Goal: Task Accomplishment & Management: Complete application form

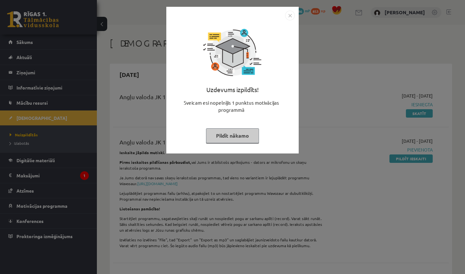
click at [248, 131] on button "Pildīt nākamo" at bounding box center [232, 135] width 53 height 15
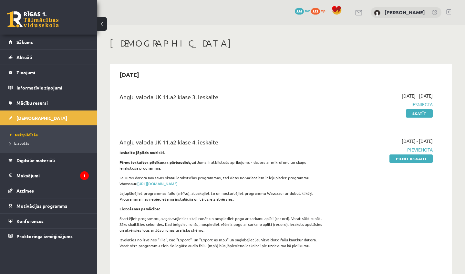
click at [44, 26] on link at bounding box center [33, 19] width 52 height 16
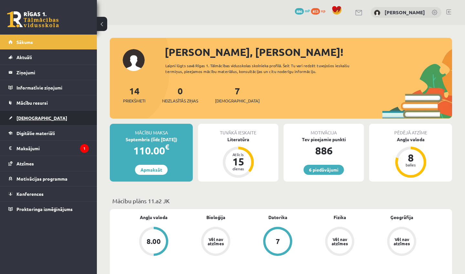
click at [29, 119] on span "[DEMOGRAPHIC_DATA]" at bounding box center [41, 118] width 51 height 6
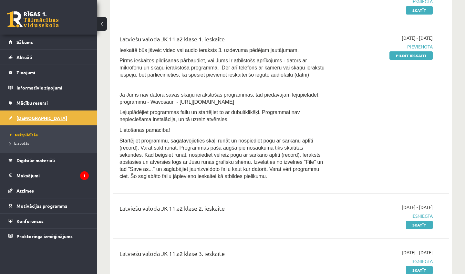
scroll to position [414, 0]
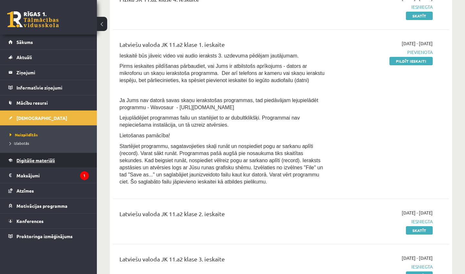
click at [42, 155] on link "Digitālie materiāli" at bounding box center [48, 160] width 80 height 15
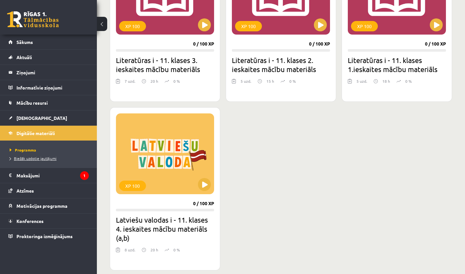
scroll to position [811, 0]
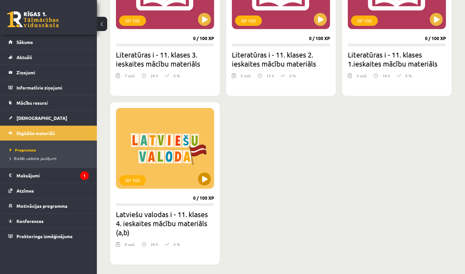
click at [206, 180] on button at bounding box center [204, 178] width 13 height 13
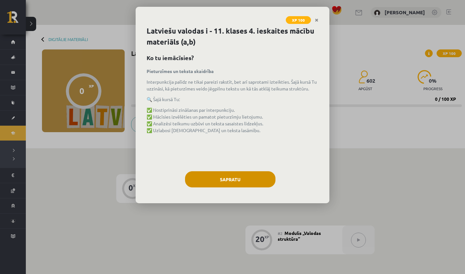
click at [216, 178] on button "Sapratu" at bounding box center [230, 179] width 90 height 16
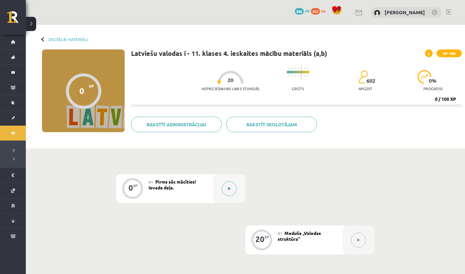
click at [216, 178] on div at bounding box center [229, 188] width 32 height 29
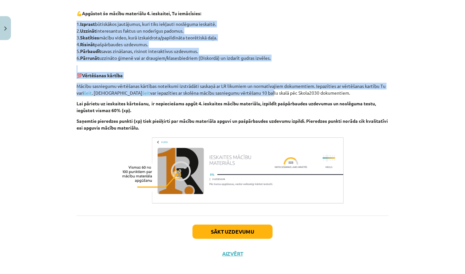
scroll to position [192, 0]
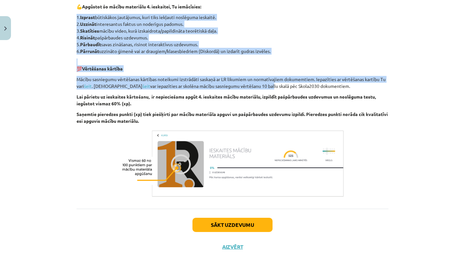
drag, startPoint x: 234, startPoint y: 204, endPoint x: 234, endPoint y: 274, distance: 69.8
click at [234, 274] on div "Mācību tēma: Latviešu valodas i - 11. klases 4. ieskaites mācību materiāls (a,b…" at bounding box center [232, 137] width 465 height 274
click at [221, 228] on button "Sākt uzdevumu" at bounding box center [232, 225] width 80 height 14
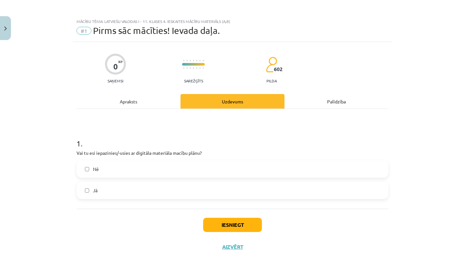
click at [221, 227] on button "Iesniegt" at bounding box center [232, 225] width 59 height 14
click at [197, 171] on label "Nē" at bounding box center [232, 169] width 311 height 16
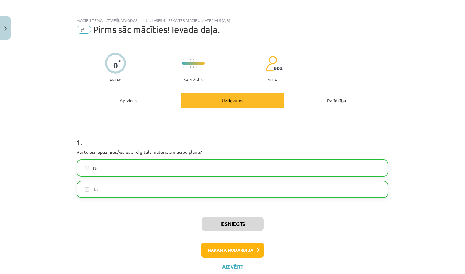
click at [228, 250] on button "Nākamā nodarbība" at bounding box center [232, 250] width 63 height 15
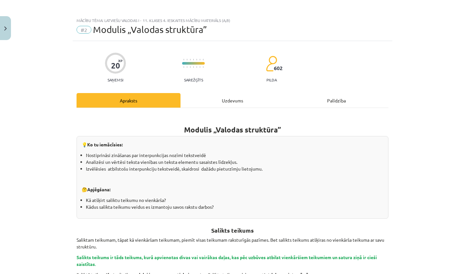
scroll to position [16, 0]
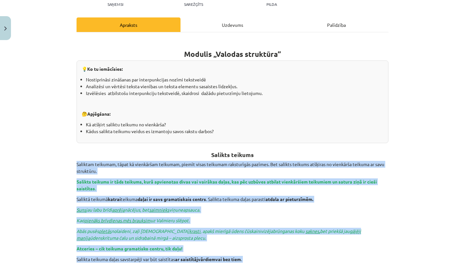
drag, startPoint x: 371, startPoint y: 218, endPoint x: 356, endPoint y: 274, distance: 57.9
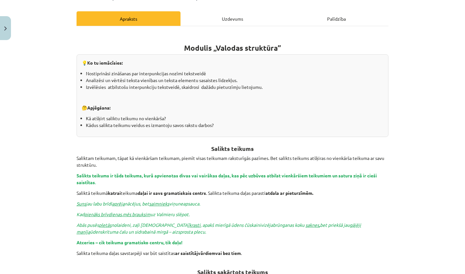
click at [424, 171] on div "Mācību tēma: Latviešu valodas i - 11. klases 4. ieskaites mācību materiāls (a,b…" at bounding box center [232, 137] width 465 height 274
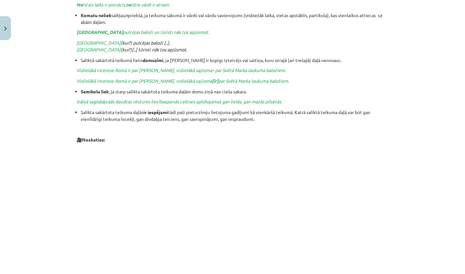
scroll to position [612, 0]
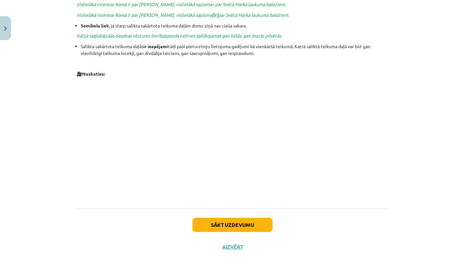
click at [257, 218] on button "Sākt uzdevumu" at bounding box center [232, 225] width 80 height 14
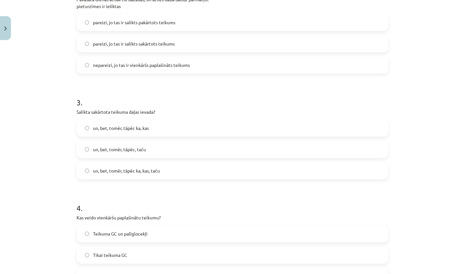
scroll to position [251, 0]
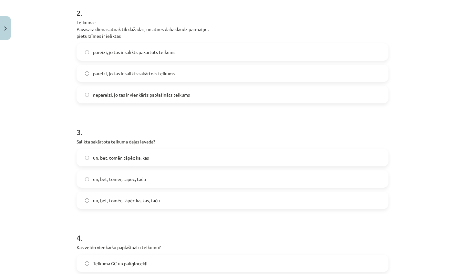
drag, startPoint x: 422, startPoint y: 63, endPoint x: 419, endPoint y: -9, distance: 71.8
click at [419, 0] on html "0 Dāvanas 886 mP 853 xp Viktorija Nikonorova Sākums Aktuāli Kā mācīties eSKOLĀ …" at bounding box center [232, 83] width 465 height 274
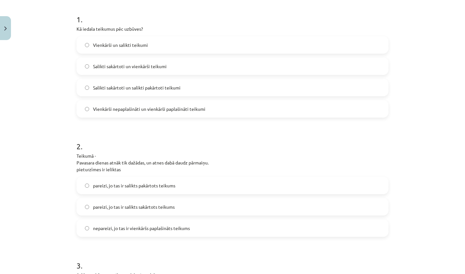
scroll to position [128, 0]
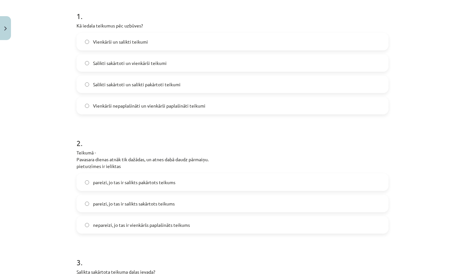
click at [226, 57] on label "Salikti sakārtoti un vienkārši teikumi" at bounding box center [232, 63] width 311 height 16
click at [224, 49] on label "Vienkārši un salikti teikumi" at bounding box center [232, 42] width 311 height 16
click at [202, 201] on label "pareizi, jo tas ir salikts sakārtots teikums" at bounding box center [232, 203] width 311 height 16
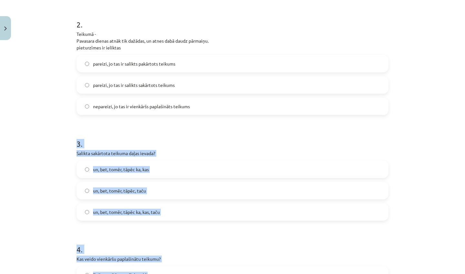
scroll to position [276, 0]
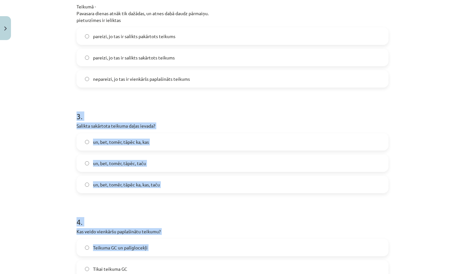
drag, startPoint x: 382, startPoint y: 251, endPoint x: 383, endPoint y: 273, distance: 22.7
click at [383, 273] on form "1 . Kā iedala teikumus pēc uzbūves? Vienkārši un salikti teikumi Salikti sakārt…" at bounding box center [233, 87] width 312 height 466
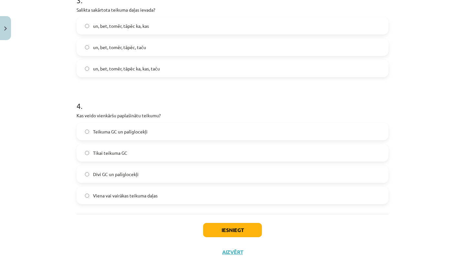
scroll to position [396, 0]
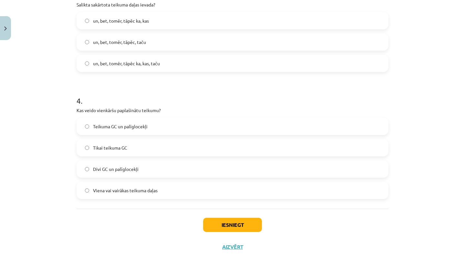
drag, startPoint x: 413, startPoint y: 256, endPoint x: 407, endPoint y: 274, distance: 18.6
click at [407, 274] on div "Mācību tēma: Latviešu valodas i - 11. klases 4. ieskaites mācību materiāls (a,b…" at bounding box center [232, 137] width 465 height 274
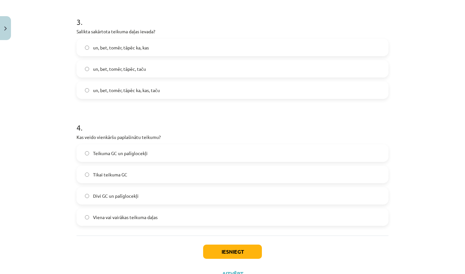
scroll to position [367, 0]
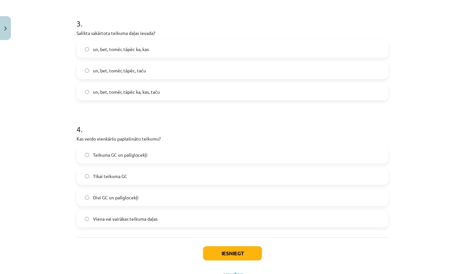
click at [266, 78] on label "un, bet, tomēr, tāpēc, taču" at bounding box center [232, 70] width 311 height 16
click at [173, 161] on label "Teikuma GC un palīglocekļi" at bounding box center [232, 155] width 311 height 16
click at [221, 251] on button "Iesniegt" at bounding box center [232, 253] width 59 height 14
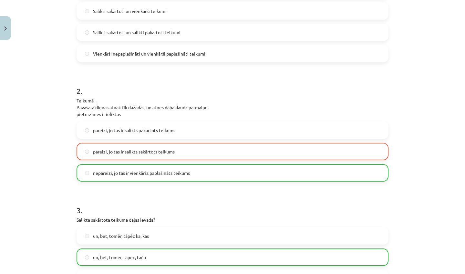
scroll to position [168, 0]
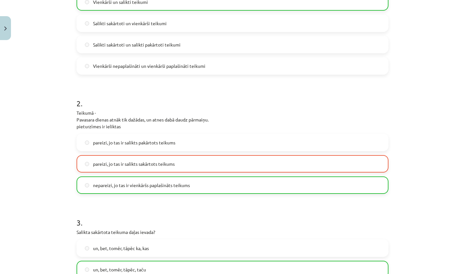
drag, startPoint x: 450, startPoint y: 113, endPoint x: 412, endPoint y: 27, distance: 94.0
click at [412, 27] on div "Mācību tēma: Latviešu valodas i - 11. klases 4. ieskaites mācību materiāls (a,b…" at bounding box center [232, 137] width 465 height 274
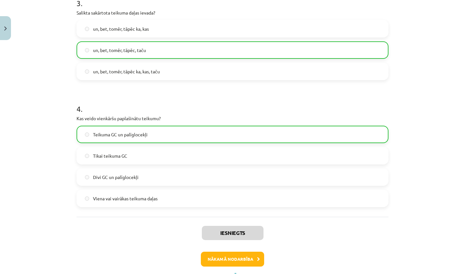
scroll to position [417, 0]
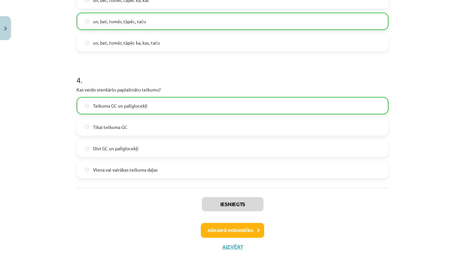
click at [221, 229] on button "Nākamā nodarbība" at bounding box center [232, 230] width 63 height 15
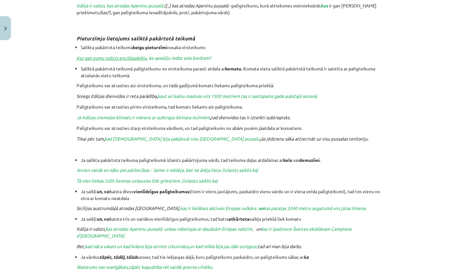
scroll to position [16, 0]
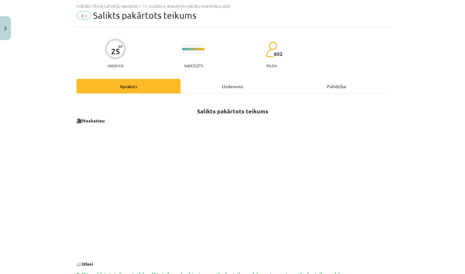
click at [414, 130] on div "Mācību tēma: Latviešu valodas i - 11. klases 4. ieskaites mācību materiāls (a,b…" at bounding box center [232, 137] width 465 height 274
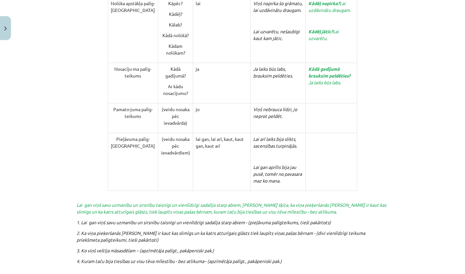
scroll to position [1513, 0]
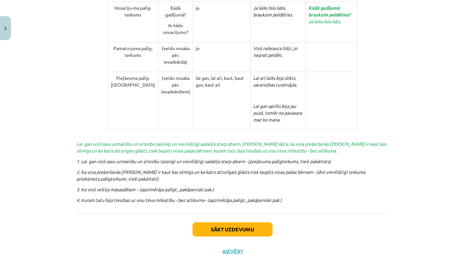
click at [252, 223] on button "Sākt uzdevumu" at bounding box center [232, 229] width 80 height 14
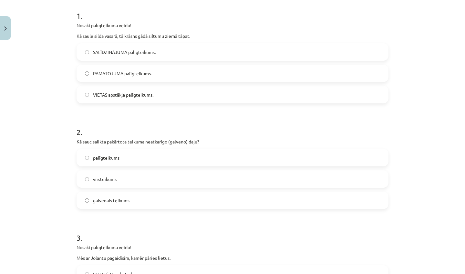
scroll to position [128, 0]
click at [216, 49] on label "SALĪDZINĀJUMA palīgteikums." at bounding box center [232, 53] width 311 height 16
click at [148, 203] on label "galvenais teikums" at bounding box center [232, 201] width 311 height 16
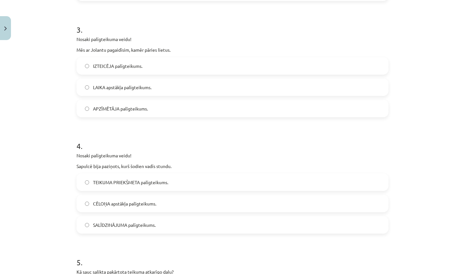
scroll to position [355, 0]
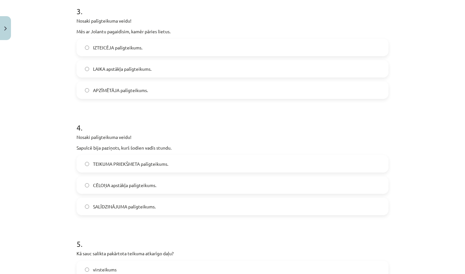
drag, startPoint x: 421, startPoint y: 266, endPoint x: 416, endPoint y: 274, distance: 9.1
click at [416, 274] on div "Mācību tēma: Latviešu valodas i - 11. klases 4. ieskaites mācību materiāls (a,b…" at bounding box center [232, 137] width 465 height 274
click at [419, 227] on div "Mācību tēma: Latviešu valodas i - 11. klases 4. ieskaites mācību materiāls (a,b…" at bounding box center [232, 137] width 465 height 274
click at [188, 73] on label "LAIKA apstākļa palīgteikums." at bounding box center [232, 69] width 311 height 16
click at [155, 169] on label "TEIKUMA PRIEKŠMETA palīgteikums." at bounding box center [232, 164] width 311 height 16
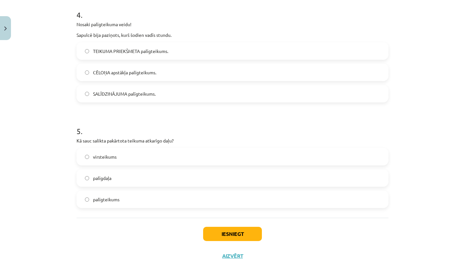
scroll to position [478, 0]
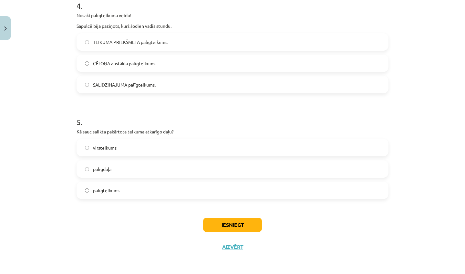
drag, startPoint x: 419, startPoint y: 259, endPoint x: 416, endPoint y: 274, distance: 15.1
click at [416, 274] on div "Mācību tēma: Latviešu valodas i - 11. klases 4. ieskaites mācību materiāls (a,b…" at bounding box center [232, 137] width 465 height 274
click at [419, 234] on div "Mācību tēma: Latviešu valodas i - 11. klases 4. ieskaites mācību materiāls (a,b…" at bounding box center [232, 137] width 465 height 274
click at [161, 187] on label "palīgteikums" at bounding box center [232, 190] width 311 height 16
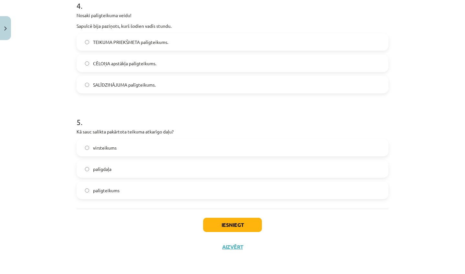
click at [217, 221] on button "Iesniegt" at bounding box center [232, 225] width 59 height 14
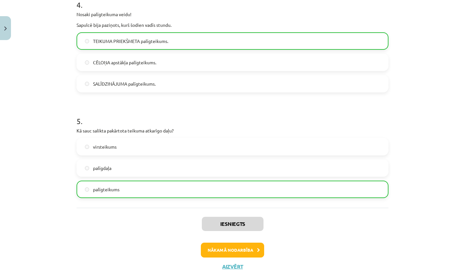
click at [215, 251] on button "Nākamā nodarbība" at bounding box center [232, 250] width 63 height 15
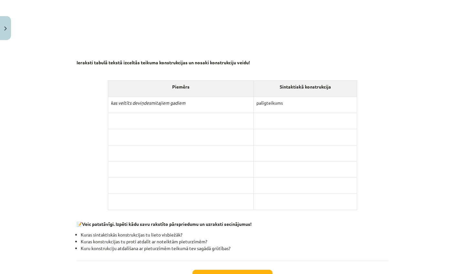
scroll to position [540, 0]
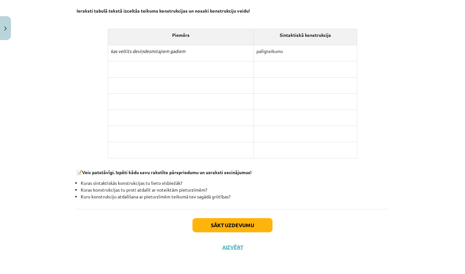
click at [223, 220] on button "Sākt uzdevumu" at bounding box center [232, 225] width 80 height 14
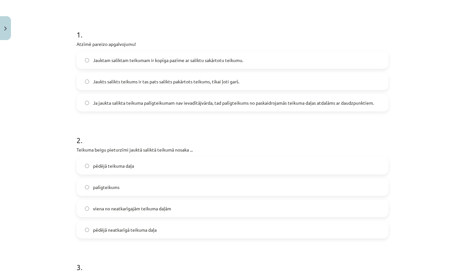
scroll to position [112, 0]
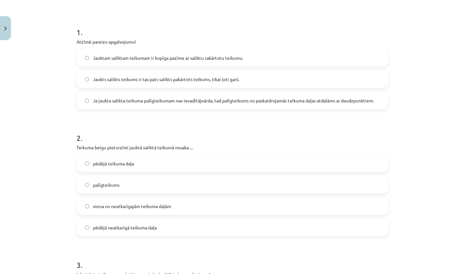
click at [182, 59] on span "Jauktam saliktam teikumam ir kopīga pazīme ar saliktu sakārtotu teikumu." at bounding box center [168, 58] width 150 height 7
click at [156, 227] on span "pēdējā neatkarīgā teikuma daļa" at bounding box center [125, 227] width 64 height 7
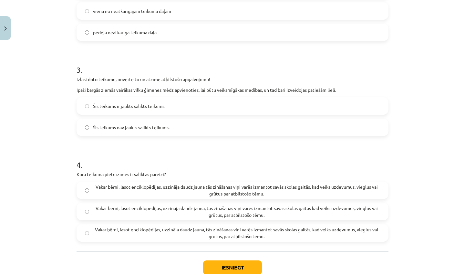
scroll to position [326, 0]
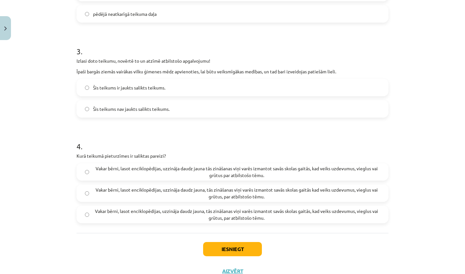
drag, startPoint x: 447, startPoint y: 253, endPoint x: 443, endPoint y: 274, distance: 21.3
click at [443, 274] on div "Mācību tēma: Latviešu valodas i - 11. klases 4. ieskaites mācību materiāls (a,b…" at bounding box center [232, 137] width 465 height 274
click at [438, 251] on div "Mācību tēma: Latviešu valodas i - 11. klases 4. ieskaites mācību materiāls (a,b…" at bounding box center [232, 137] width 465 height 274
click at [196, 83] on label "Šis teikums ir jaukts salikts teikums." at bounding box center [232, 87] width 311 height 16
click at [244, 219] on span "Vakar bērni, lasot enciklopēdijas, uzzināja daudz jauna, tās zināšanas viņi var…" at bounding box center [236, 215] width 287 height 14
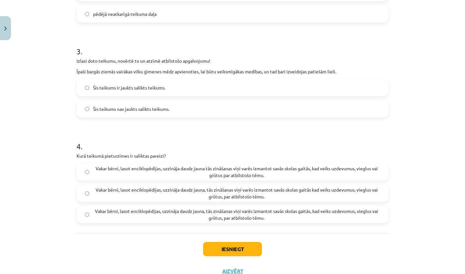
click at [223, 245] on button "Iesniegt" at bounding box center [232, 249] width 59 height 14
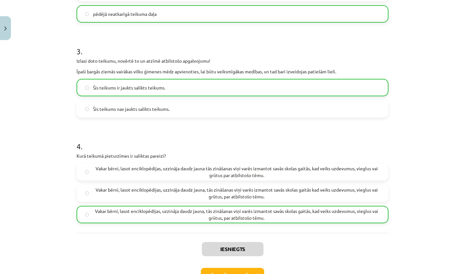
click at [232, 273] on button "Nākamā nodarbība" at bounding box center [232, 275] width 63 height 15
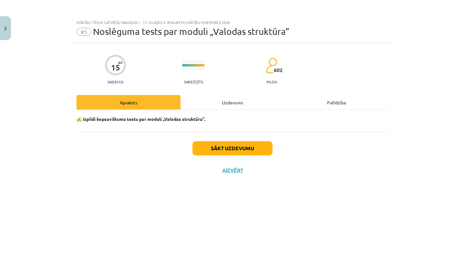
scroll to position [0, 0]
click at [241, 149] on button "Sākt uzdevumu" at bounding box center [232, 148] width 80 height 14
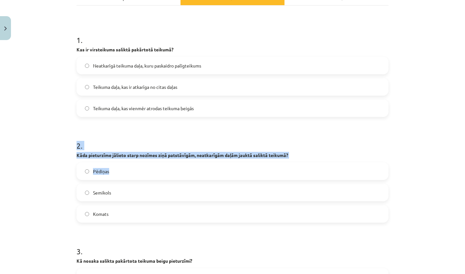
drag, startPoint x: 442, startPoint y: 234, endPoint x: 429, endPoint y: 274, distance: 41.5
click at [429, 274] on div "Mācību tēma: Latviešu valodas i - 11. klases 4. ieskaites mācību materiāls (a,b…" at bounding box center [232, 137] width 465 height 274
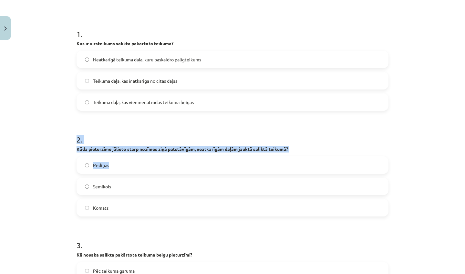
click at [420, 242] on div "Mācību tēma: Latviešu valodas i - 11. klases 4. ieskaites mācību materiāls (a,b…" at bounding box center [232, 137] width 465 height 274
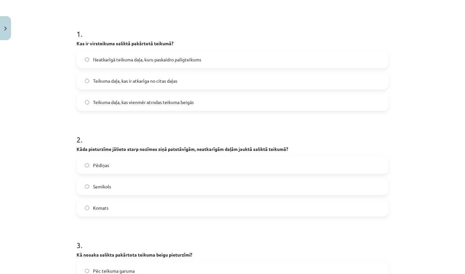
click at [225, 66] on label "Neatkarīgā teikuma daļa, kuru paskaidro palīgteikums" at bounding box center [232, 59] width 311 height 16
click at [182, 207] on label "Komats" at bounding box center [232, 208] width 311 height 16
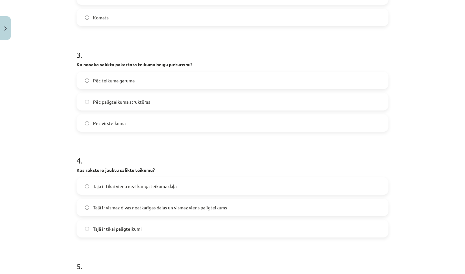
drag, startPoint x: 439, startPoint y: 263, endPoint x: 435, endPoint y: 274, distance: 11.2
click at [435, 274] on div "Mācību tēma: Latviešu valodas i - 11. klases 4. ieskaites mācību materiāls (a,b…" at bounding box center [232, 137] width 465 height 274
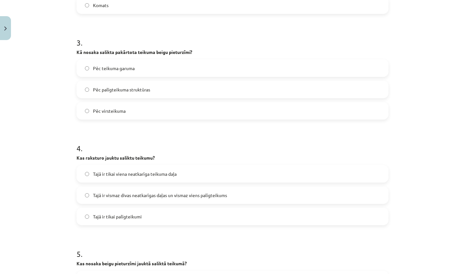
click at [432, 241] on div "Mācību tēma: Latviešu valodas i - 11. klases 4. ieskaites mācību materiāls (a,b…" at bounding box center [232, 137] width 465 height 274
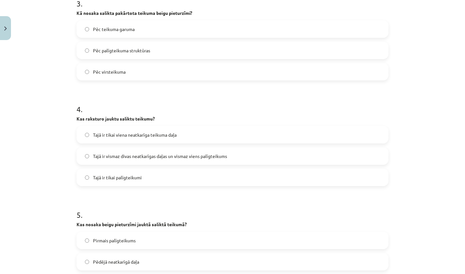
drag, startPoint x: 443, startPoint y: 257, endPoint x: 443, endPoint y: 274, distance: 16.2
click at [443, 274] on div "Mācību tēma: Latviešu valodas i - 11. klases 4. ieskaites mācību materiāls (a,b…" at bounding box center [232, 137] width 465 height 274
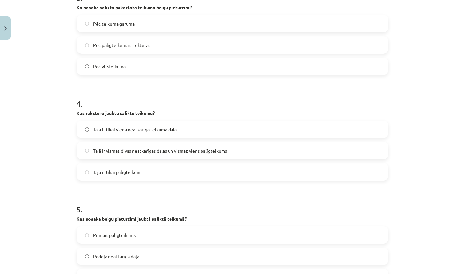
scroll to position [352, 0]
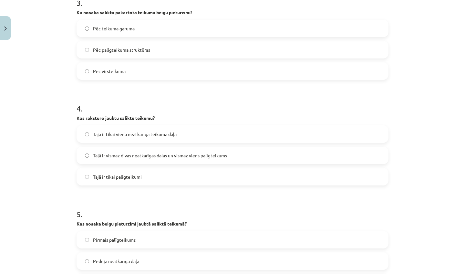
drag, startPoint x: 412, startPoint y: 21, endPoint x: 410, endPoint y: -1, distance: 22.1
click at [410, 0] on html "0 Dāvanas 886 mP 853 xp Viktorija Nikonorova Sākums Aktuāli Kā mācīties eSKOLĀ …" at bounding box center [232, 44] width 465 height 274
click at [271, 73] on label "Pēc virsteikuma" at bounding box center [232, 71] width 311 height 16
click at [216, 156] on span "Tajā ir vismaz divas neatkarīgas daļas un vismaz viens palīgteikums" at bounding box center [160, 155] width 134 height 7
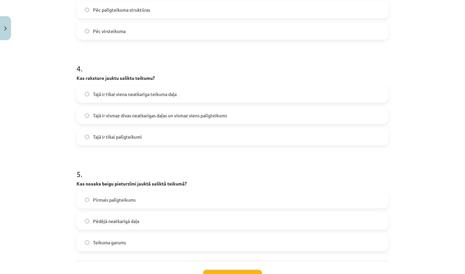
scroll to position [417, 0]
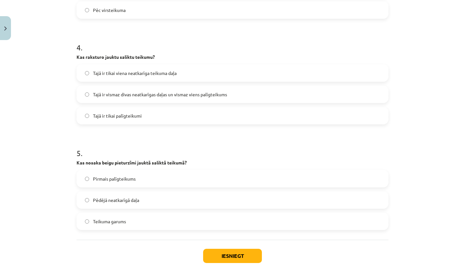
drag, startPoint x: 414, startPoint y: 268, endPoint x: 410, endPoint y: 274, distance: 6.9
click at [410, 274] on div "Mācību tēma: Latviešu valodas i - 11. klases 4. ieskaites mācību materiāls (a,b…" at bounding box center [232, 137] width 465 height 274
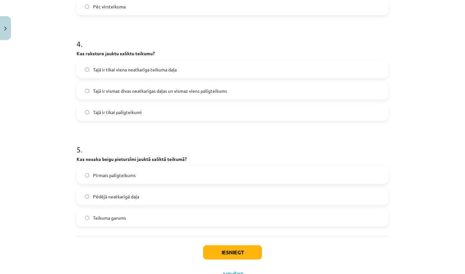
click at [190, 194] on label "Pēdējā neatkarīgā daļa" at bounding box center [232, 196] width 311 height 16
click at [224, 248] on button "Iesniegt" at bounding box center [232, 252] width 59 height 14
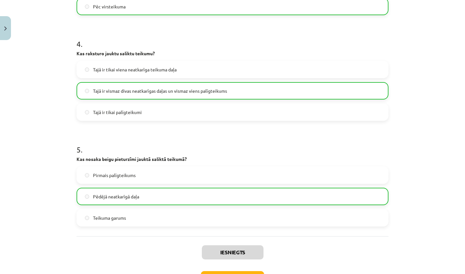
click at [234, 272] on button "Nākamā nodarbība" at bounding box center [232, 278] width 63 height 15
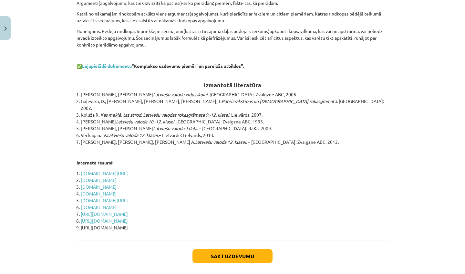
scroll to position [2061, 0]
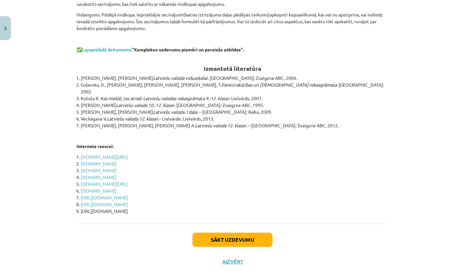
click at [237, 233] on button "Sākt uzdevumu" at bounding box center [232, 240] width 80 height 14
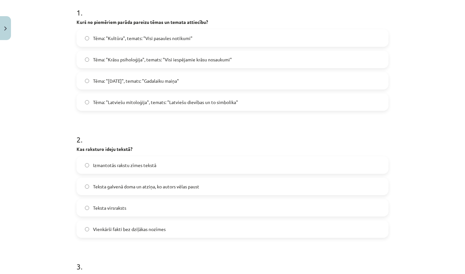
scroll to position [130, 0]
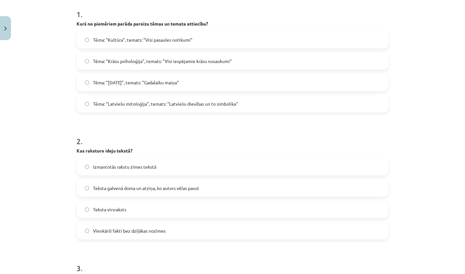
click at [196, 106] on span "Tēma: "Latviešu mitoloģija", temats: "Latviešu dievības un to simbolika"" at bounding box center [165, 103] width 145 height 7
click at [173, 188] on span "Teksta galvenā doma un atziņa, ko autors vēlas paust" at bounding box center [146, 188] width 106 height 7
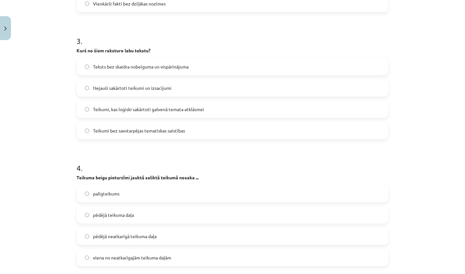
drag, startPoint x: 421, startPoint y: 267, endPoint x: 410, endPoint y: 274, distance: 12.9
click at [410, 274] on div "Mācību tēma: Latviešu valodas i - 11. klases 4. ieskaites mācību materiāls (a,b…" at bounding box center [232, 137] width 465 height 274
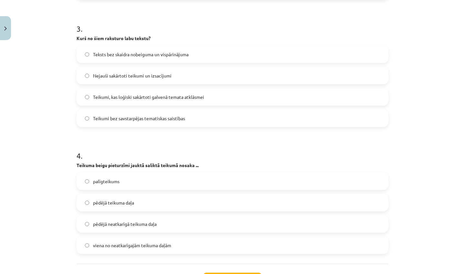
click at [171, 91] on label "Teikumi, kas loģiski sakārtoti galvenā temata atklāsmei" at bounding box center [232, 97] width 311 height 16
click at [158, 223] on label "pēdējā neatkarīgā teikuma daļa" at bounding box center [232, 224] width 311 height 16
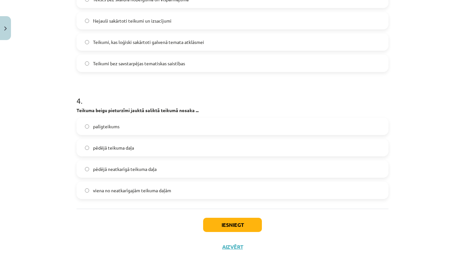
scroll to position [425, 0]
drag, startPoint x: 417, startPoint y: 265, endPoint x: 412, endPoint y: 274, distance: 9.9
click at [412, 274] on div "Mācību tēma: Latviešu valodas i - 11. klases 4. ieskaites mācību materiāls (a,b…" at bounding box center [232, 137] width 465 height 274
click at [263, 229] on div "Iesniegt Aizvērt" at bounding box center [233, 231] width 312 height 45
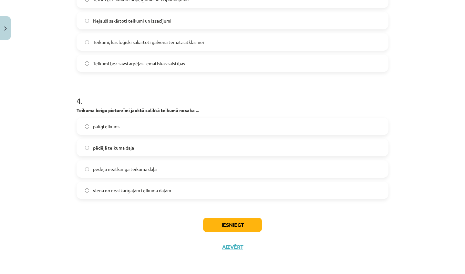
click at [247, 227] on button "Iesniegt" at bounding box center [232, 225] width 59 height 14
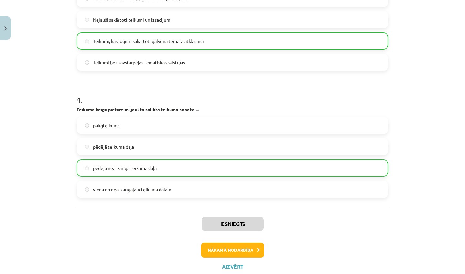
click at [239, 250] on button "Nākamā nodarbība" at bounding box center [232, 250] width 63 height 15
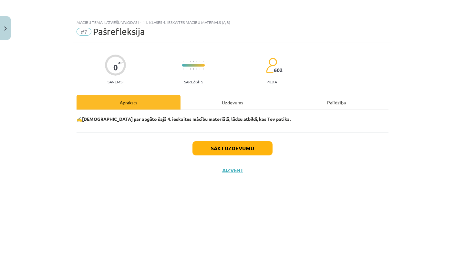
click at [238, 143] on button "Sākt uzdevumu" at bounding box center [232, 148] width 80 height 14
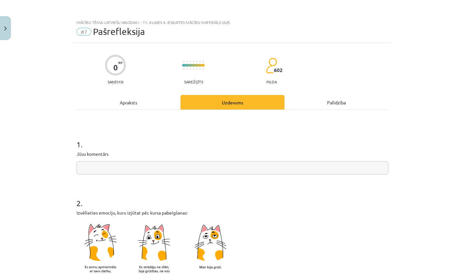
click at [206, 167] on input "text" at bounding box center [233, 167] width 312 height 13
type input "*"
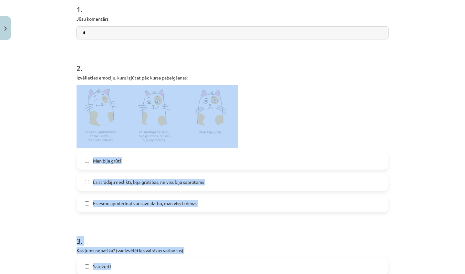
scroll to position [147, 0]
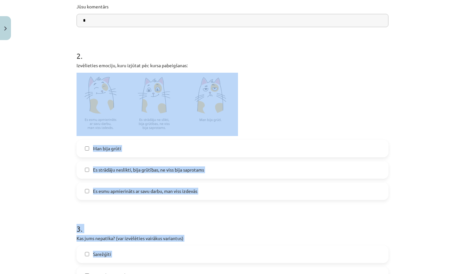
drag, startPoint x: 362, startPoint y: 233, endPoint x: 334, endPoint y: 274, distance: 49.9
click at [423, 232] on div "Mācību tēma: Latviešu valodas i - 11. klases 4. ieskaites mācību materiāls (a,b…" at bounding box center [232, 137] width 465 height 274
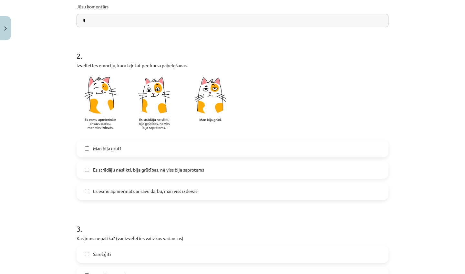
click at [168, 190] on span "Es esmu apmierināts ar savu darbu, man viss izdevās" at bounding box center [145, 191] width 104 height 7
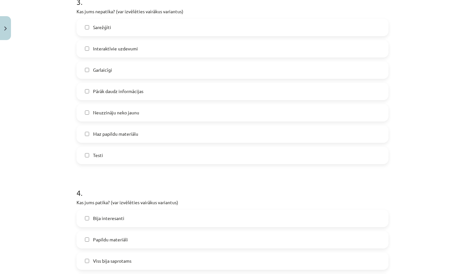
scroll to position [399, 0]
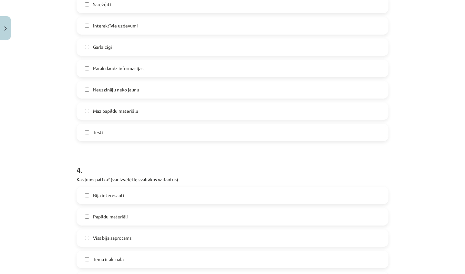
click at [431, 274] on div "Mācību tēma: Latviešu valodas i - 11. klases 4. ieskaites mācību materiāls (a,b…" at bounding box center [232, 137] width 465 height 274
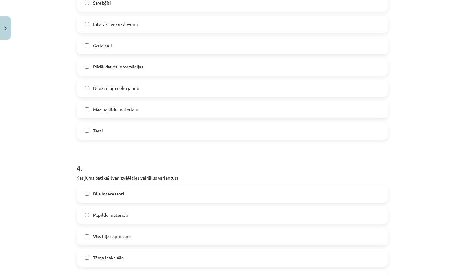
click at [243, 184] on div "4 . Kas jums patika? (var izvēlēties vairākus variantus) Bija interesanti Papil…" at bounding box center [233, 241] width 312 height 178
click at [247, 189] on label "Bija interesanti" at bounding box center [232, 194] width 311 height 16
click at [257, 239] on label "Viss bija saprotams" at bounding box center [232, 236] width 311 height 16
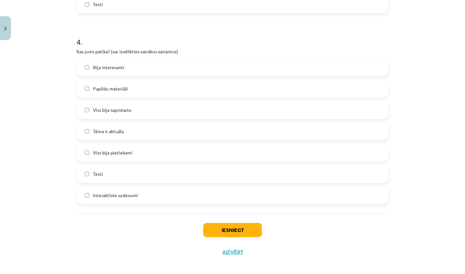
scroll to position [531, 0]
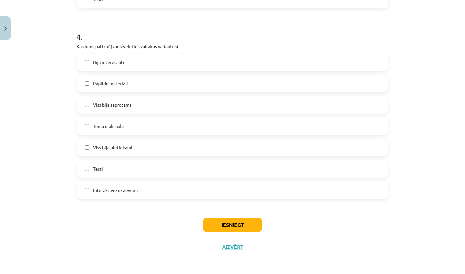
drag, startPoint x: 421, startPoint y: 261, endPoint x: 428, endPoint y: 273, distance: 14.2
click at [428, 273] on div "Mācību tēma: Latviešu valodas i - 11. klases 4. ieskaites mācību materiāls (a,b…" at bounding box center [232, 137] width 465 height 274
click at [120, 174] on label "Testi" at bounding box center [232, 169] width 311 height 16
click at [231, 213] on div "Iesniegt Aizvērt" at bounding box center [233, 231] width 312 height 45
click at [233, 219] on button "Iesniegt" at bounding box center [232, 225] width 59 height 14
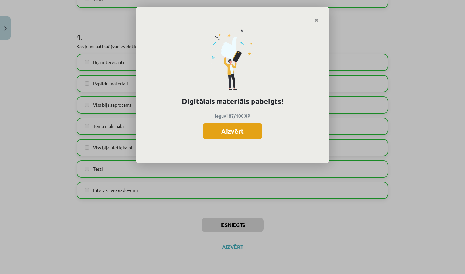
click at [241, 127] on button "Aizvērt" at bounding box center [232, 131] width 59 height 16
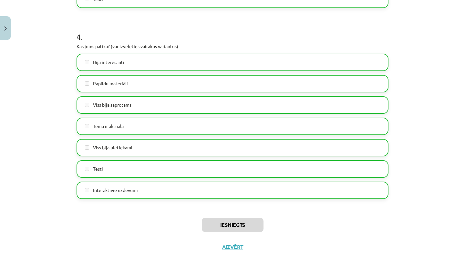
click at [228, 245] on button "Aizvērt" at bounding box center [232, 247] width 25 height 6
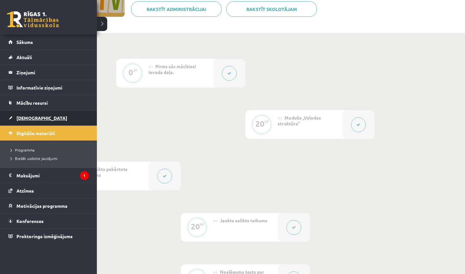
click at [13, 124] on link "[DEMOGRAPHIC_DATA]" at bounding box center [48, 117] width 80 height 15
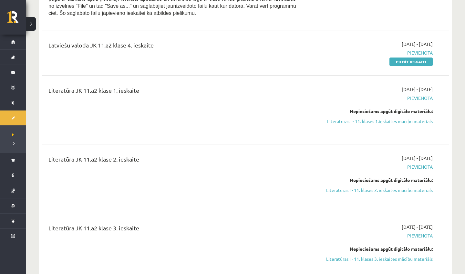
scroll to position [558, 0]
click at [422, 62] on link "Pildīt ieskaiti" at bounding box center [411, 61] width 43 height 8
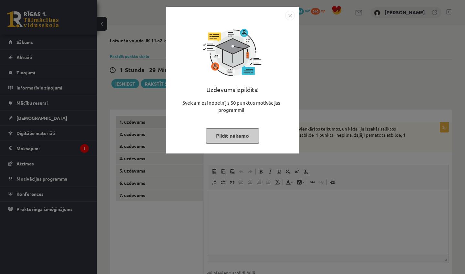
click at [225, 139] on button "Pildīt nākamo" at bounding box center [232, 135] width 53 height 15
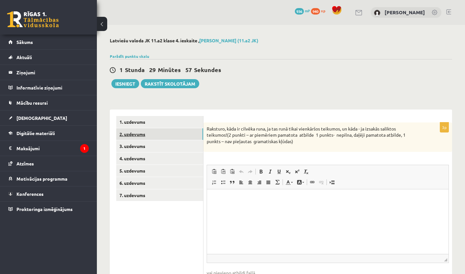
click at [168, 137] on link "2. uzdevums" at bounding box center [159, 134] width 87 height 12
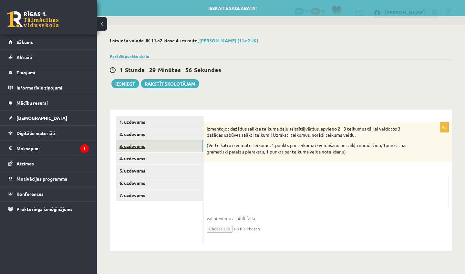
click at [166, 144] on link "3. uzdevums" at bounding box center [159, 146] width 87 height 12
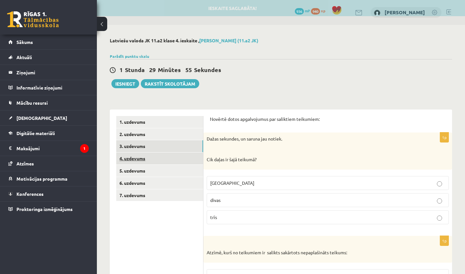
click at [164, 158] on link "4. uzdevums" at bounding box center [159, 158] width 87 height 12
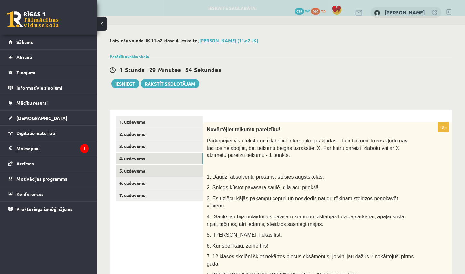
click at [166, 168] on link "5. uzdevums" at bounding box center [159, 171] width 87 height 12
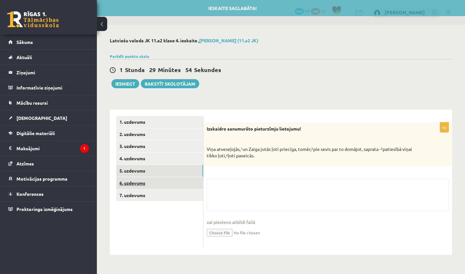
click at [166, 185] on link "6. uzdevums" at bounding box center [159, 183] width 87 height 12
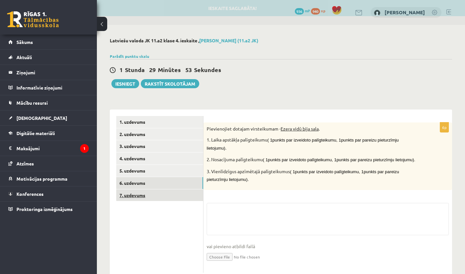
click at [165, 194] on link "7. uzdevums" at bounding box center [159, 195] width 87 height 12
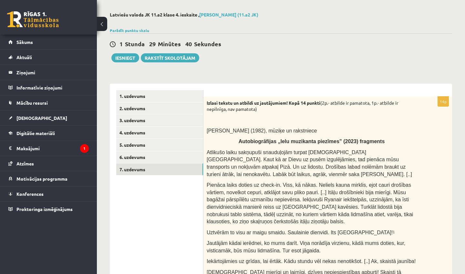
scroll to position [23, 0]
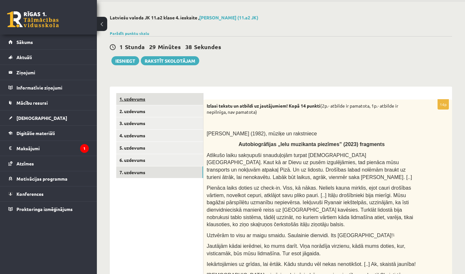
click at [149, 98] on link "1. uzdevums" at bounding box center [159, 99] width 87 height 12
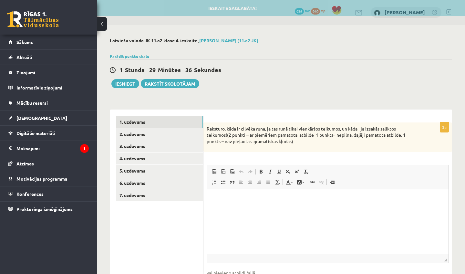
scroll to position [0, 0]
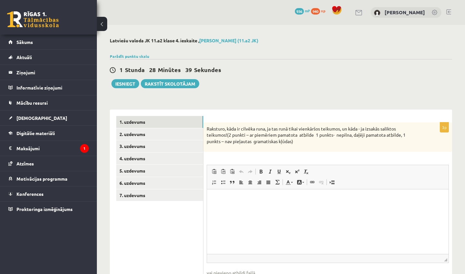
click at [253, 209] on html at bounding box center [328, 199] width 242 height 20
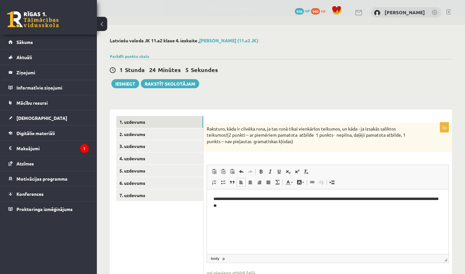
click at [223, 205] on p "**********" at bounding box center [327, 201] width 229 height 13
click at [225, 205] on p "**********" at bounding box center [327, 201] width 229 height 13
click at [261, 206] on p "**********" at bounding box center [327, 201] width 229 height 13
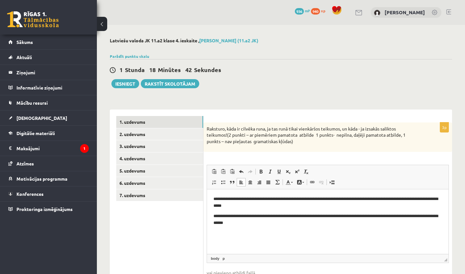
click at [242, 221] on p "**********" at bounding box center [327, 219] width 229 height 13
click at [257, 221] on p "**********" at bounding box center [327, 219] width 229 height 13
click at [280, 228] on html "**********" at bounding box center [328, 210] width 242 height 43
click at [166, 135] on link "2. uzdevums" at bounding box center [159, 134] width 87 height 12
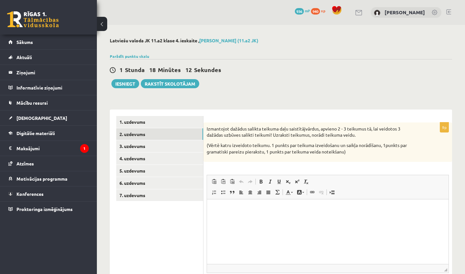
click at [244, 210] on p "Визуальный текстовый редактор, wiswyg-editor-user-answer-47025033886660" at bounding box center [327, 209] width 229 height 7
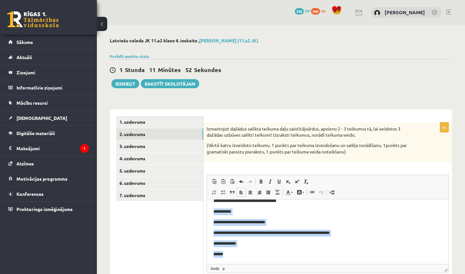
scroll to position [2, 0]
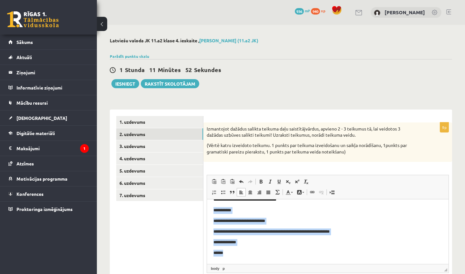
drag, startPoint x: 287, startPoint y: 210, endPoint x: 291, endPoint y: 265, distance: 54.4
click at [291, 263] on html "**********" at bounding box center [328, 210] width 242 height 105
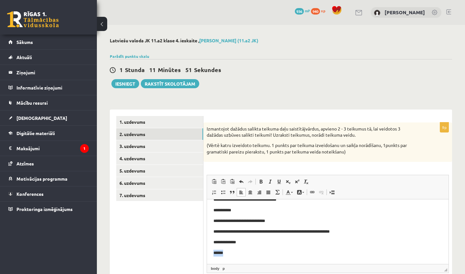
click at [257, 246] on body "**********" at bounding box center [327, 210] width 229 height 92
click at [257, 254] on p "******" at bounding box center [327, 253] width 229 height 6
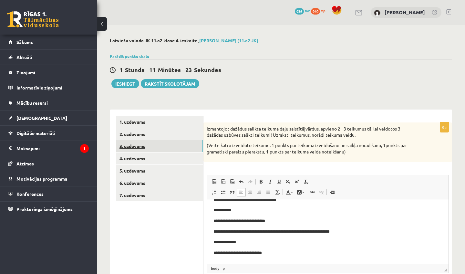
click at [161, 145] on link "3. uzdevums" at bounding box center [159, 146] width 87 height 12
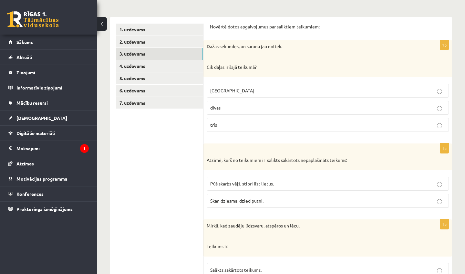
scroll to position [95, 0]
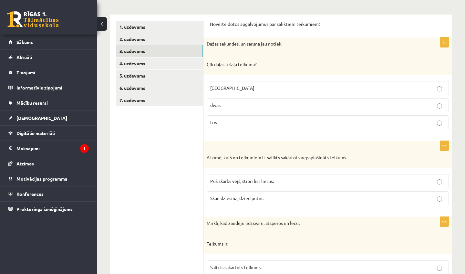
click at [220, 108] on p "divas" at bounding box center [327, 105] width 235 height 7
click at [267, 197] on p "Skan dziesma, dzied putni." at bounding box center [327, 198] width 235 height 7
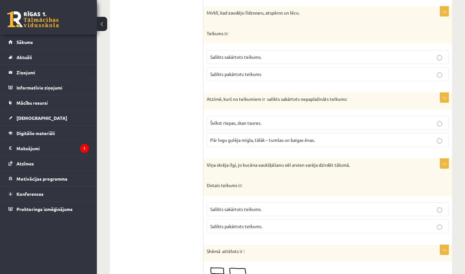
scroll to position [306, 0]
click at [252, 75] on p "Salikts pakārtots teikums" at bounding box center [327, 73] width 235 height 7
click at [247, 117] on label "Švīkst riepas, skan taures." at bounding box center [328, 122] width 242 height 14
click at [248, 223] on span "Salikts pakārtots teikums." at bounding box center [236, 226] width 52 height 6
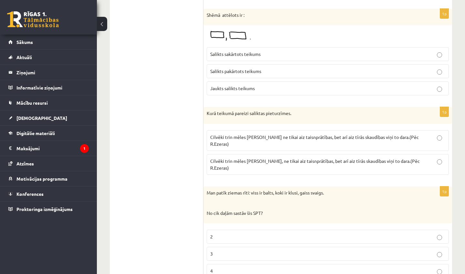
scroll to position [542, 0]
click at [242, 53] on span "Salikts sakārtots teikums" at bounding box center [235, 53] width 50 height 6
click at [223, 157] on span "Cilvēki trin mēles ap Paulu, ne tikai aiz taisnprātības, bet arī aiz tīrās skau…" at bounding box center [315, 163] width 210 height 13
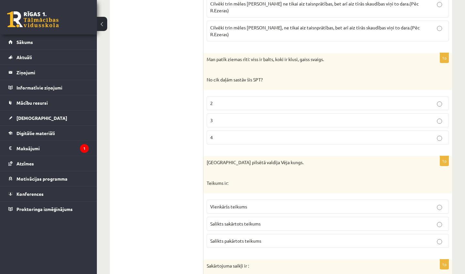
scroll to position [691, 0]
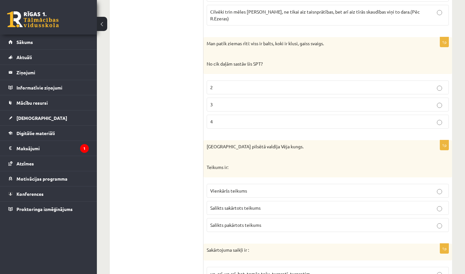
click at [240, 98] on label "3" at bounding box center [328, 105] width 242 height 14
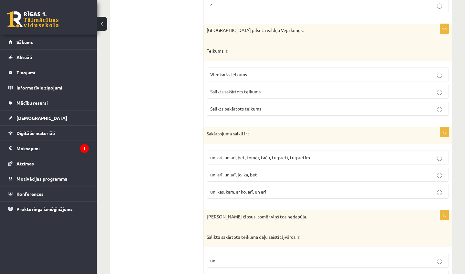
scroll to position [806, 0]
click at [241, 68] on label "Vienkāršs teikums" at bounding box center [328, 75] width 242 height 14
click at [234, 154] on p "un, arī, un arī, bet, tomēr, taču, turpretī, turpretim" at bounding box center [327, 157] width 235 height 7
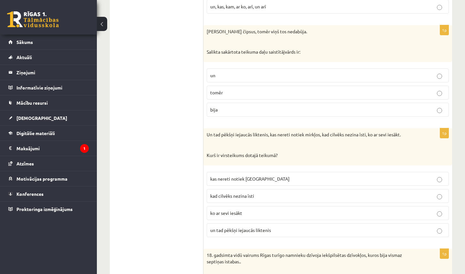
scroll to position [987, 0]
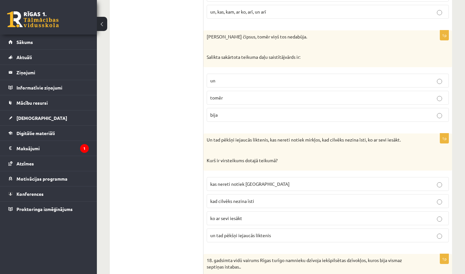
click at [242, 94] on p "tomēr" at bounding box center [327, 97] width 235 height 7
click at [243, 228] on label "un tad pēkšņi iejaucās liktenis" at bounding box center [328, 235] width 242 height 14
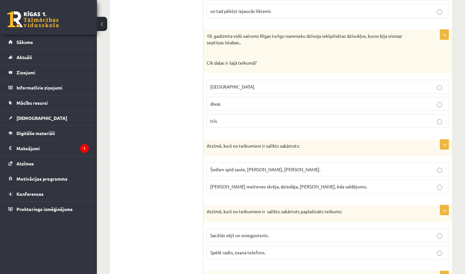
scroll to position [1212, 0]
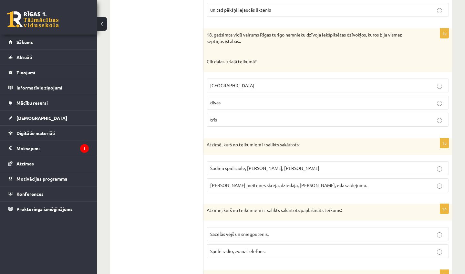
click at [224, 99] on p "divas" at bounding box center [327, 102] width 235 height 7
click at [236, 165] on p "Šodien spīd saule, pūš vējš, brīžiem- mākoņains." at bounding box center [327, 168] width 235 height 7
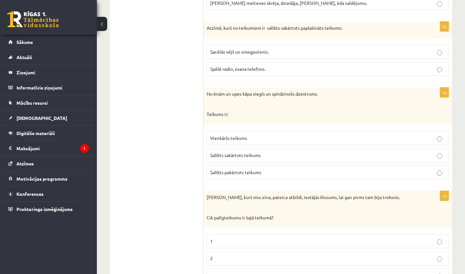
scroll to position [1394, 0]
click at [220, 67] on span "Spēlē radio, zvana telefons." at bounding box center [237, 70] width 55 height 6
click at [237, 132] on label "Vienkāršs teikums" at bounding box center [328, 139] width 242 height 14
click at [249, 273] on p "3" at bounding box center [327, 276] width 235 height 7
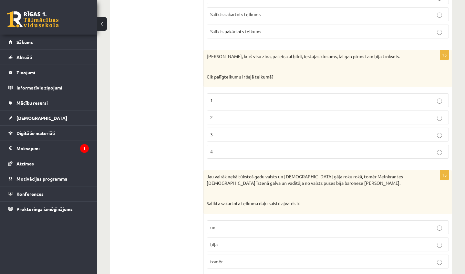
scroll to position [1532, 0]
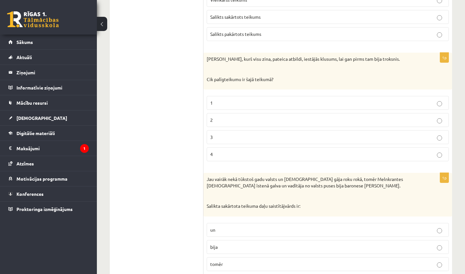
click at [254, 261] on p "tomēr" at bounding box center [327, 264] width 235 height 7
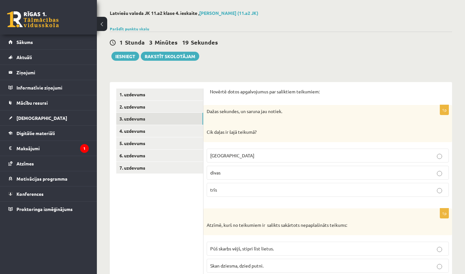
scroll to position [24, 0]
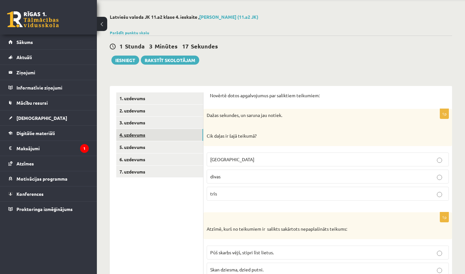
click at [167, 139] on link "4. uzdevums" at bounding box center [159, 135] width 87 height 12
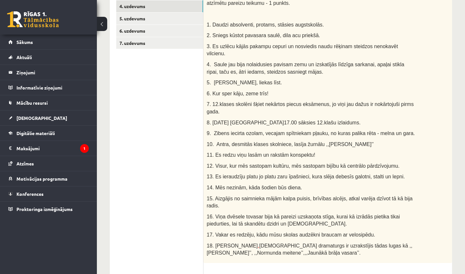
scroll to position [156, 0]
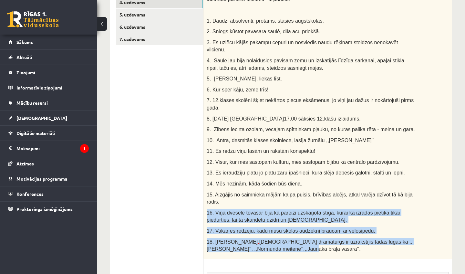
drag, startPoint x: 284, startPoint y: 245, endPoint x: 257, endPoint y: 229, distance: 31.6
click at [226, 203] on div "Novērtējiet teikumu pareizību! Pārkopējiet visu tekstu un izlabojiet interpunkc…" at bounding box center [327, 112] width 249 height 293
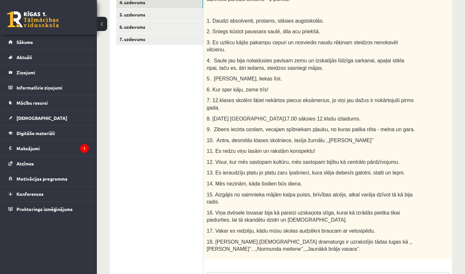
click at [285, 240] on p "18. Gunārs Priede , latviešu dramaturgs ir uzrakstījis tādas lugas kā ,,Zilā’’,…" at bounding box center [312, 245] width 210 height 15
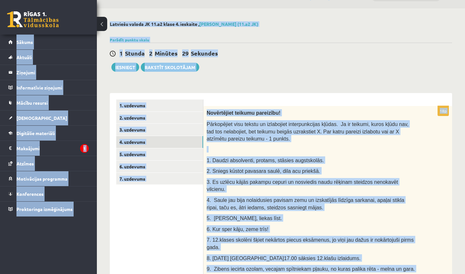
scroll to position [3, 0]
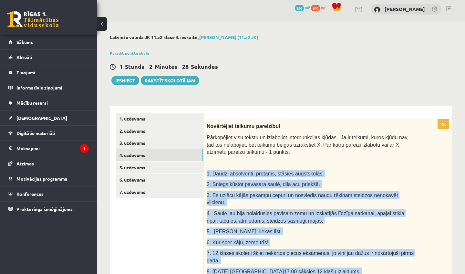
drag, startPoint x: 288, startPoint y: 245, endPoint x: 206, endPoint y: 171, distance: 110.7
click at [206, 171] on div "Novērtējiet teikumu pareizību! Pārkopējiet visu tekstu un izlabojiet interpunkc…" at bounding box center [327, 265] width 249 height 293
copy div "1. Daudzi absolventi, protams, stāsies augstskolās. 2. Sniegs kūstot pavasara s…"
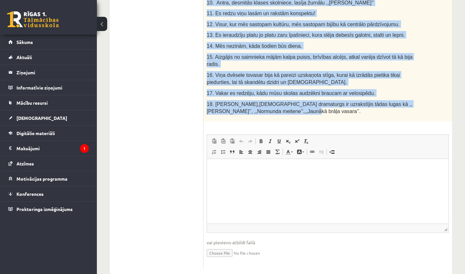
scroll to position [302, 0]
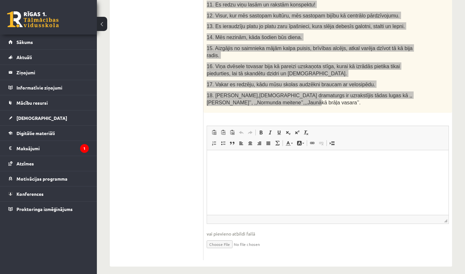
click at [262, 168] on html at bounding box center [328, 160] width 242 height 20
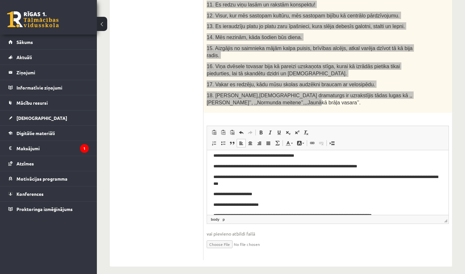
scroll to position [0, 0]
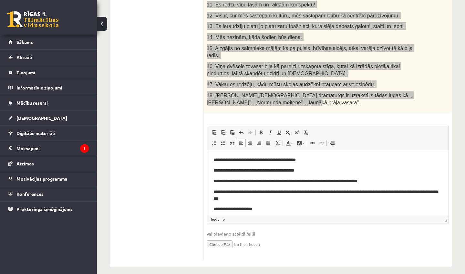
click at [343, 158] on p "**********" at bounding box center [327, 159] width 229 height 6
click at [327, 170] on p "**********" at bounding box center [327, 170] width 229 height 6
click at [231, 170] on p "**********" at bounding box center [327, 170] width 229 height 6
click at [247, 181] on p "**********" at bounding box center [327, 181] width 229 height 6
click at [285, 181] on p "**********" at bounding box center [327, 181] width 229 height 6
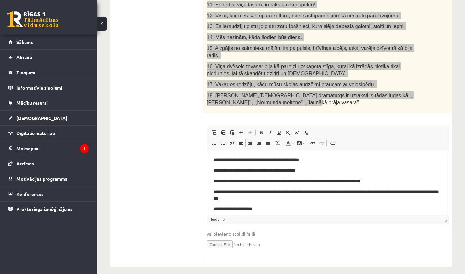
click at [335, 181] on p "**********" at bounding box center [327, 181] width 229 height 6
click at [277, 200] on p "**********" at bounding box center [327, 194] width 229 height 13
click at [245, 208] on p "**********" at bounding box center [327, 208] width 229 height 6
click at [278, 208] on p "**********" at bounding box center [327, 208] width 229 height 6
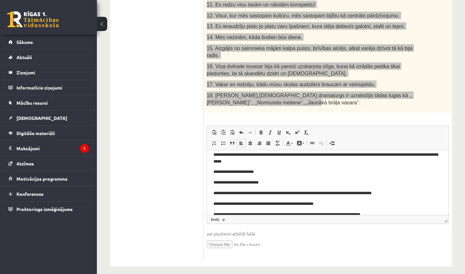
click at [271, 184] on p "**********" at bounding box center [327, 182] width 229 height 6
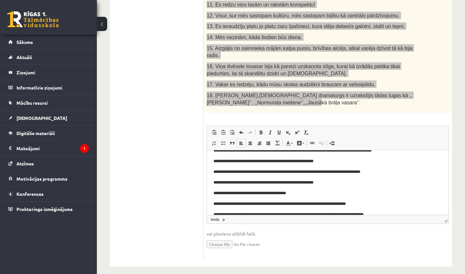
scroll to position [78, 0]
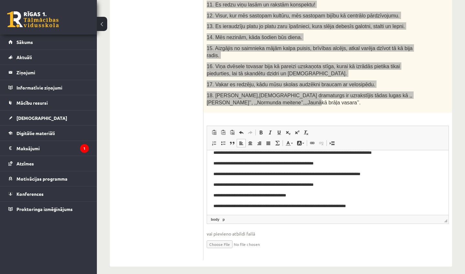
click at [260, 153] on p "**********" at bounding box center [327, 152] width 229 height 6
click at [332, 164] on p "**********" at bounding box center [327, 163] width 229 height 6
click at [299, 174] on p "**********" at bounding box center [327, 174] width 229 height 6
click at [313, 173] on p "**********" at bounding box center [327, 174] width 229 height 6
click at [337, 171] on p "**********" at bounding box center [327, 174] width 229 height 6
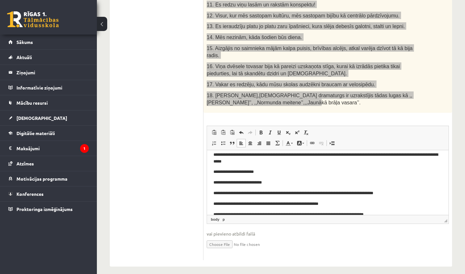
scroll to position [0, 0]
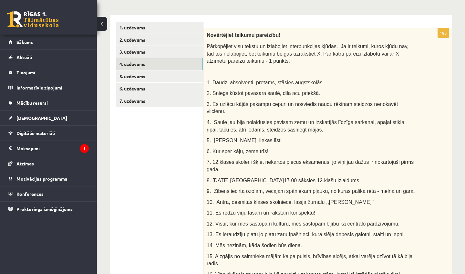
scroll to position [61, 0]
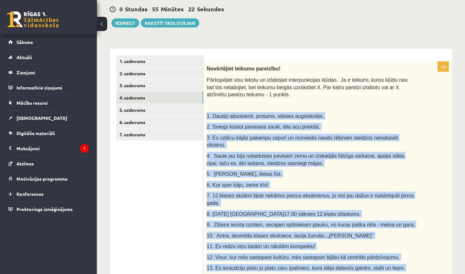
drag, startPoint x: 421, startPoint y: 59, endPoint x: 388, endPoint y: 105, distance: 56.5
click at [388, 105] on div "Novērtējiet teikumu pareizību! Pārkopējiet visu tekstu un izlabojiet interpunkc…" at bounding box center [327, 208] width 249 height 293
click at [388, 105] on p at bounding box center [312, 105] width 210 height 6
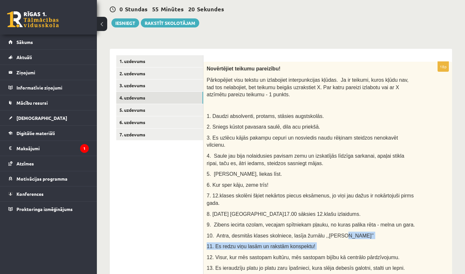
drag, startPoint x: 411, startPoint y: 233, endPoint x: 412, endPoint y: 248, distance: 15.9
click at [412, 248] on div "Novērtējiet teikumu pareizību! Pārkopējiet visu tekstu un izlabojiet interpunkc…" at bounding box center [327, 208] width 249 height 293
click at [296, 211] on span "8. 2024.gada 19.jūnijā plkst.17.00 sāksies 12.klašu izlaidums." at bounding box center [284, 213] width 154 height 5
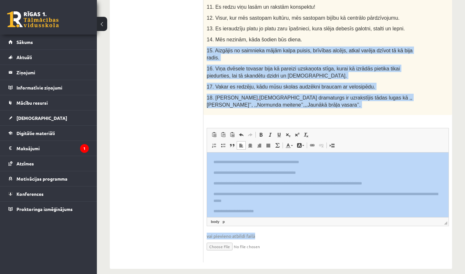
scroll to position [302, 0]
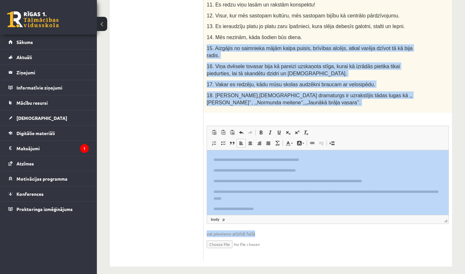
drag, startPoint x: 439, startPoint y: 274, endPoint x: 432, endPoint y: 274, distance: 6.1
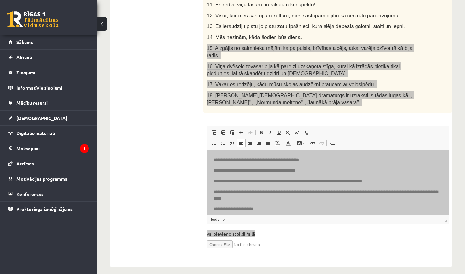
click at [367, 212] on body "**********" at bounding box center [327, 256] width 229 height 201
click at [332, 192] on p "**********" at bounding box center [327, 194] width 229 height 13
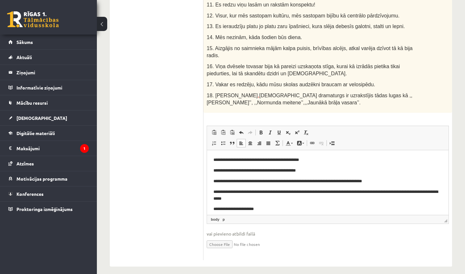
click at [180, 168] on ul "1. uzdevums 2. uzdevums 3. uzdevums 4. uzdevums 5. uzdevums 6. uzdevums 7. uzde…" at bounding box center [159, 37] width 87 height 446
click at [242, 188] on body "**********" at bounding box center [327, 256] width 229 height 201
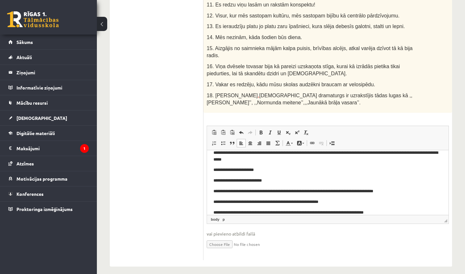
scroll to position [80, 0]
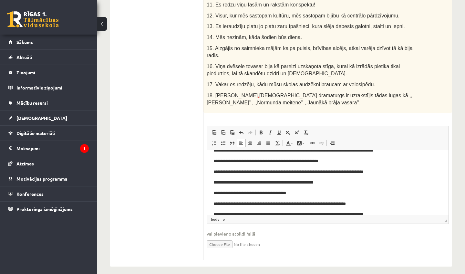
click at [298, 170] on p "**********" at bounding box center [327, 171] width 229 height 6
click at [319, 170] on p "**********" at bounding box center [327, 171] width 229 height 6
click at [327, 183] on p "**********" at bounding box center [327, 182] width 229 height 6
click at [302, 192] on p "**********" at bounding box center [327, 193] width 229 height 6
click at [385, 207] on body "**********" at bounding box center [327, 177] width 229 height 201
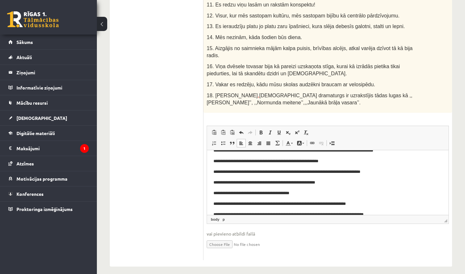
click at [379, 204] on p "**********" at bounding box center [327, 203] width 229 height 6
click at [322, 203] on p "**********" at bounding box center [327, 203] width 229 height 6
click at [387, 208] on body "**********" at bounding box center [327, 177] width 229 height 201
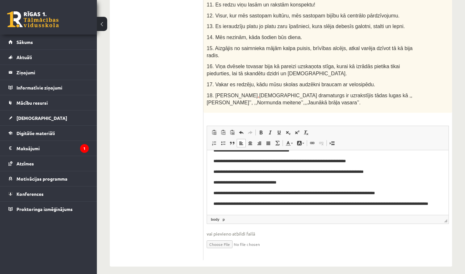
click at [296, 180] on p "**********" at bounding box center [327, 182] width 229 height 6
click at [274, 192] on p "**********" at bounding box center [327, 193] width 229 height 6
click at [371, 192] on p "**********" at bounding box center [327, 193] width 229 height 6
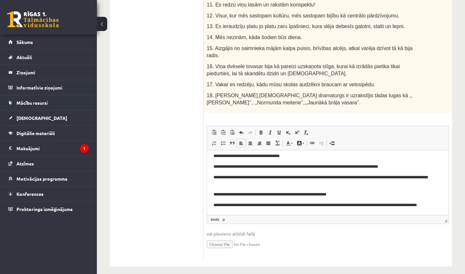
click at [349, 176] on p "**********" at bounding box center [327, 180] width 229 height 13
click at [364, 193] on p "**********" at bounding box center [327, 194] width 229 height 6
click at [355, 204] on p "**********" at bounding box center [327, 205] width 229 height 6
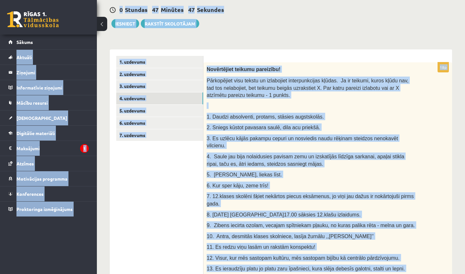
scroll to position [25, 0]
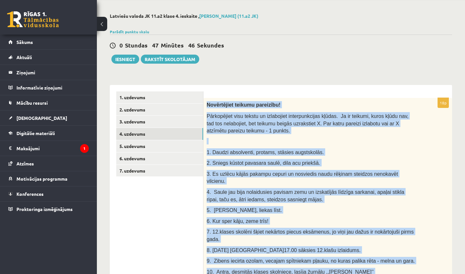
drag, startPoint x: 129, startPoint y: 0, endPoint x: 334, endPoint y: 130, distance: 243.4
click at [335, 131] on p "Pārkopējiet visu tekstu un izlabojiet interpunkcijas kļūdas. Ja ir teikumi, kur…" at bounding box center [312, 123] width 210 height 22
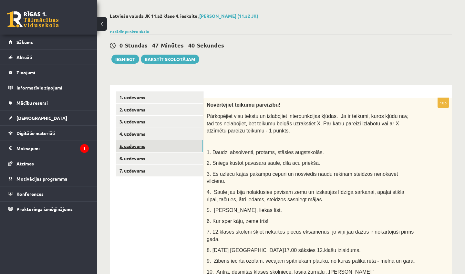
click at [183, 142] on link "5. uzdevums" at bounding box center [159, 146] width 87 height 12
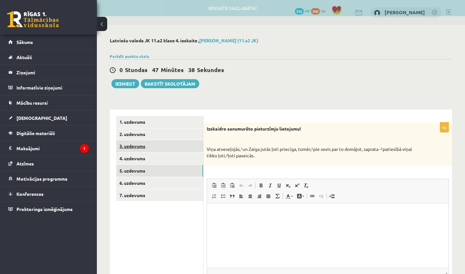
scroll to position [0, 0]
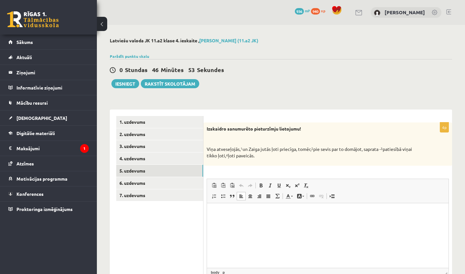
click at [272, 217] on html at bounding box center [328, 213] width 242 height 20
click at [269, 220] on body "**********" at bounding box center [327, 224] width 229 height 28
click at [345, 213] on p "**********" at bounding box center [327, 213] width 229 height 6
click at [270, 233] on html "**********" at bounding box center [328, 218] width 242 height 30
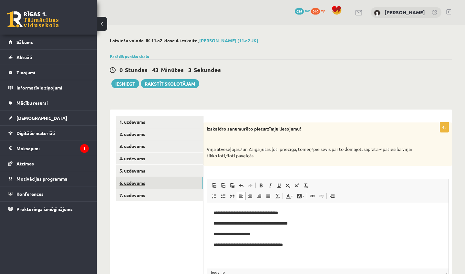
click at [171, 182] on link "6. uzdevums" at bounding box center [159, 183] width 87 height 12
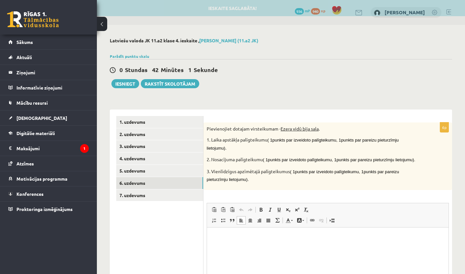
click at [226, 229] on html at bounding box center [328, 237] width 242 height 20
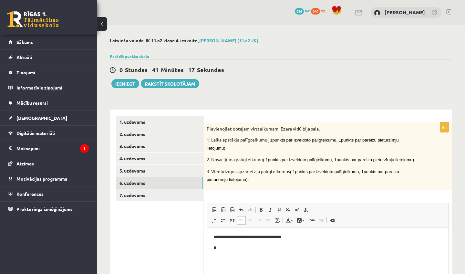
click at [275, 236] on p "**********" at bounding box center [327, 237] width 229 height 6
click at [191, 136] on link "2. uzdevums" at bounding box center [159, 134] width 87 height 12
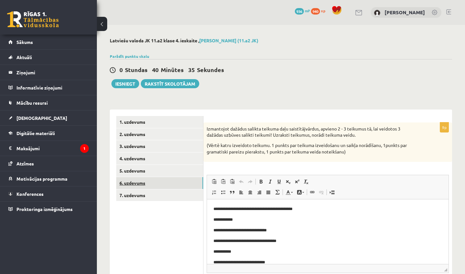
click at [178, 177] on link "6. uzdevums" at bounding box center [159, 183] width 87 height 12
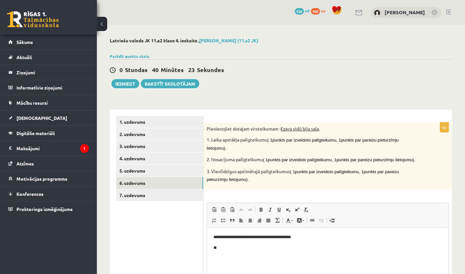
click at [258, 247] on p "**" at bounding box center [327, 247] width 229 height 6
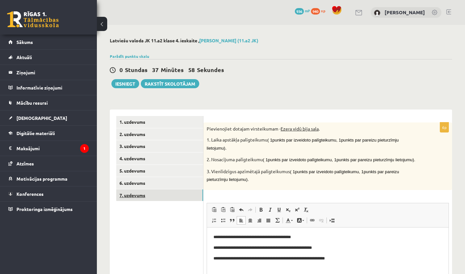
click at [174, 199] on link "7. uzdevums" at bounding box center [159, 195] width 87 height 12
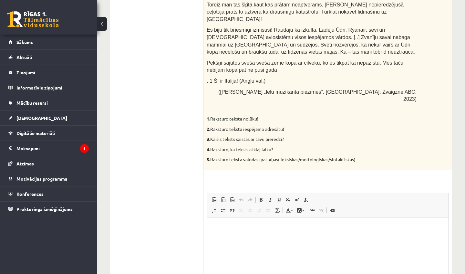
scroll to position [564, 0]
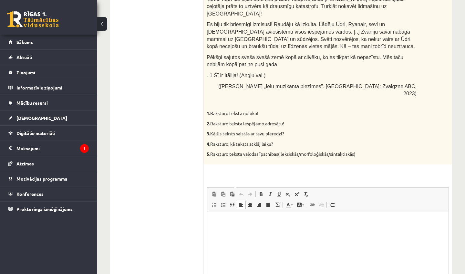
click at [231, 225] on html at bounding box center [328, 222] width 242 height 20
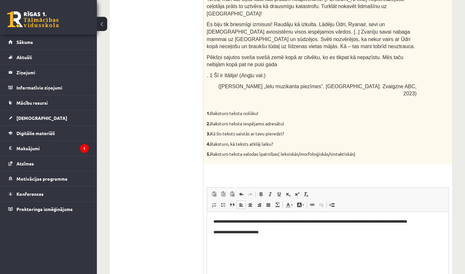
click at [249, 234] on p "**********" at bounding box center [327, 232] width 229 height 6
click at [265, 235] on p "**********" at bounding box center [327, 232] width 229 height 6
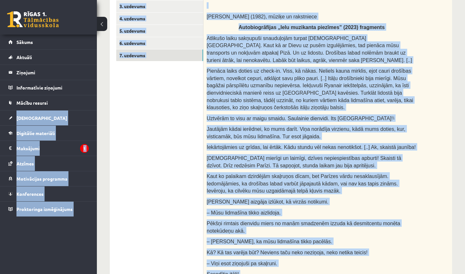
scroll to position [109, 0]
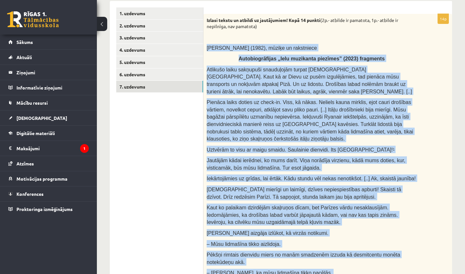
drag, startPoint x: 388, startPoint y: 23, endPoint x: 379, endPoint y: 35, distance: 14.7
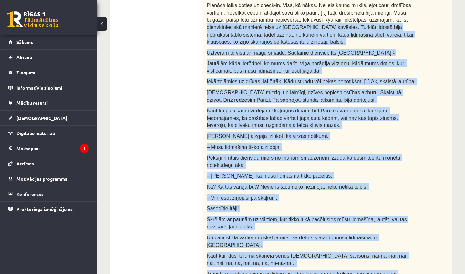
scroll to position [218, 0]
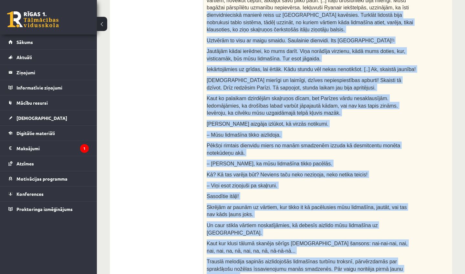
drag, startPoint x: 436, startPoint y: 110, endPoint x: 446, endPoint y: 274, distance: 163.4
click at [446, 274] on div "Izlasi tekstu un atbildi uz jautājumiem! Kopā 14 punkti (2p.- atbilde ir pamato…" at bounding box center [327, 208] width 249 height 606
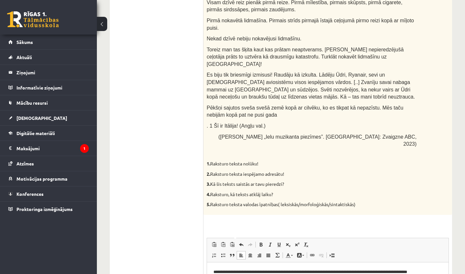
scroll to position [604, 0]
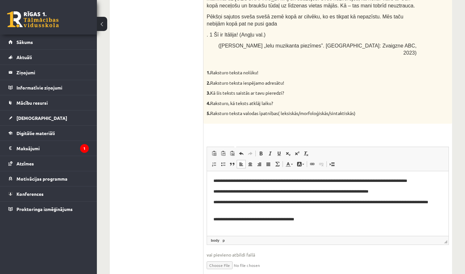
click at [290, 180] on p "**********" at bounding box center [327, 181] width 229 height 6
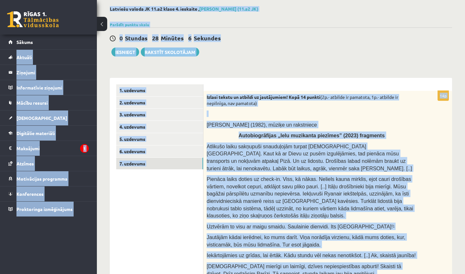
scroll to position [19, 0]
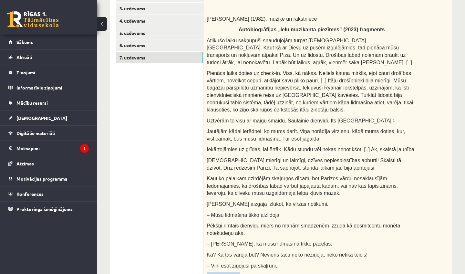
drag, startPoint x: 414, startPoint y: 40, endPoint x: 395, endPoint y: 274, distance: 234.0
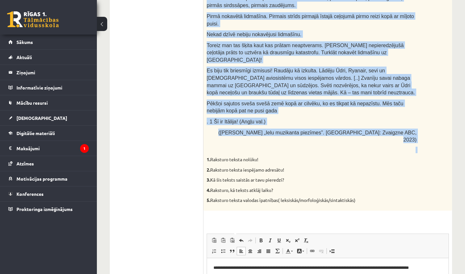
scroll to position [604, 0]
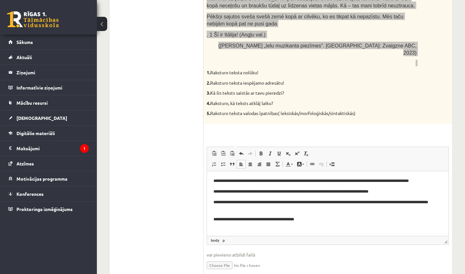
click at [326, 220] on p "**********" at bounding box center [327, 219] width 229 height 6
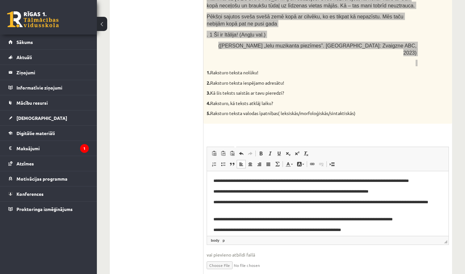
click at [218, 229] on p "**********" at bounding box center [327, 230] width 229 height 6
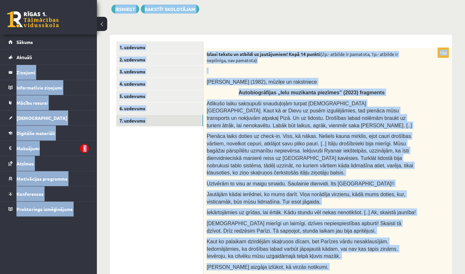
scroll to position [0, 0]
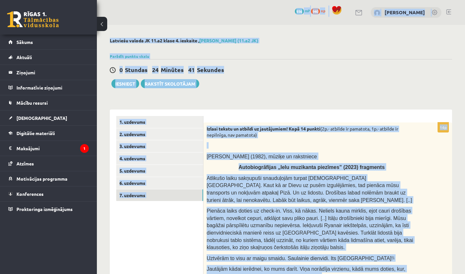
drag, startPoint x: 336, startPoint y: 62, endPoint x: 338, endPoint y: -17, distance: 79.2
click at [338, 0] on html "0 Dāvanas 936 mP 940 xp Viktorija Nikonorova Sākums Aktuāli Kā mācīties eSKOLĀ …" at bounding box center [232, 137] width 465 height 274
click at [342, 179] on span "Atlikušo laiku sakņupuši snauduļojām turpat Svētās Marijas stacijā. Kaut kā ar …" at bounding box center [309, 188] width 205 height 27
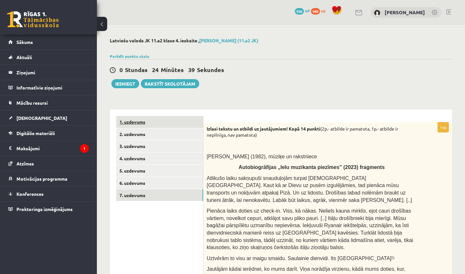
click at [145, 121] on link "1. uzdevums" at bounding box center [159, 122] width 87 height 12
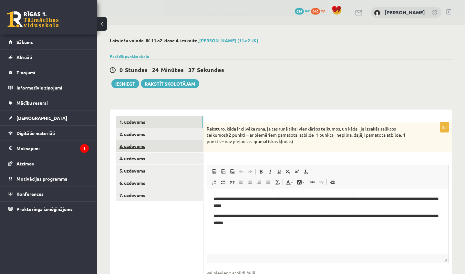
click at [147, 145] on link "3. uzdevums" at bounding box center [159, 146] width 87 height 12
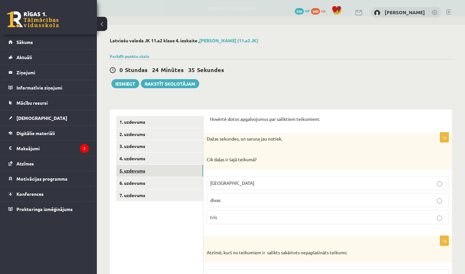
click at [153, 175] on link "5. uzdevums" at bounding box center [159, 171] width 87 height 12
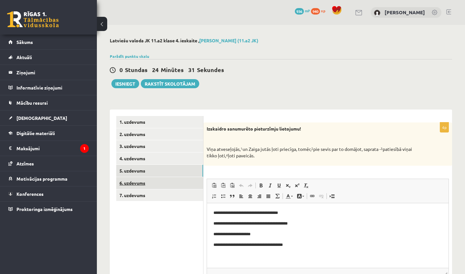
click at [155, 187] on link "6. uzdevums" at bounding box center [159, 183] width 87 height 12
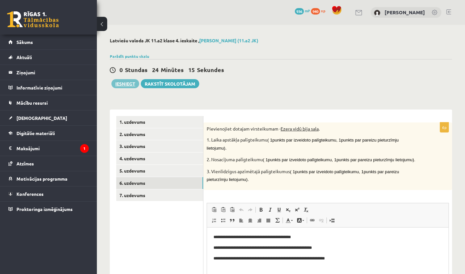
click at [123, 83] on button "Iesniegt" at bounding box center [125, 83] width 28 height 9
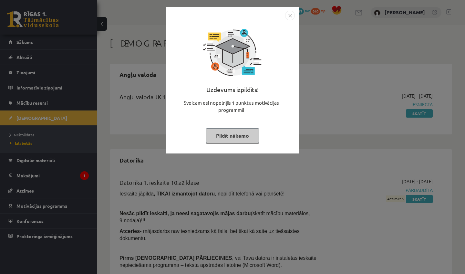
click at [288, 16] on img "Close" at bounding box center [290, 16] width 10 height 10
